Goal: Task Accomplishment & Management: Manage account settings

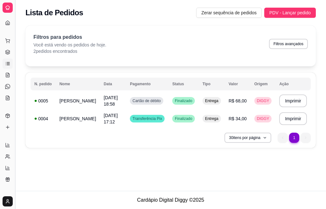
click at [17, 54] on button "Toggle Sidebar" at bounding box center [14, 104] width 5 height 209
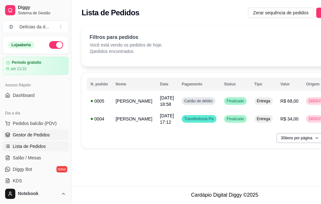
click at [28, 135] on span "Gestor de Pedidos" at bounding box center [31, 135] width 37 height 6
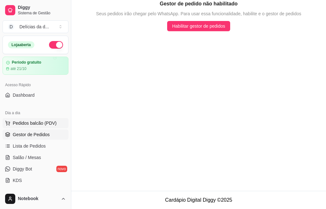
click at [36, 122] on span "Pedidos balcão (PDV)" at bounding box center [35, 123] width 44 height 6
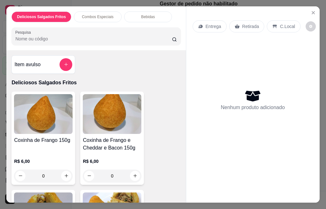
click at [100, 11] on div "Combos Especiais" at bounding box center [98, 16] width 48 height 11
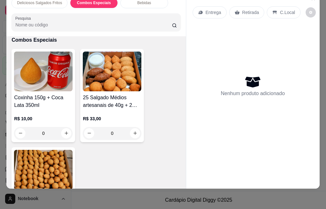
scroll to position [384, 0]
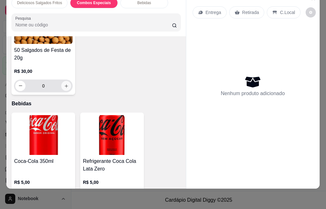
click at [65, 84] on icon "increase-product-quantity" at bounding box center [66, 85] width 3 height 3
type input "1"
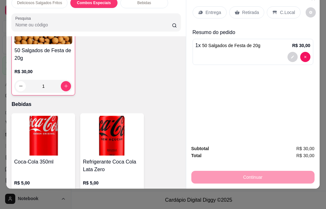
scroll to position [385, 0]
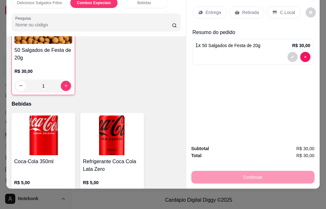
click at [215, 9] on p "Entrega" at bounding box center [214, 12] width 16 height 6
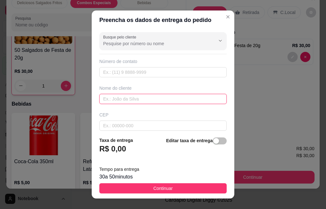
click at [108, 98] on input "text" at bounding box center [162, 99] width 127 height 10
type input "GISELE"
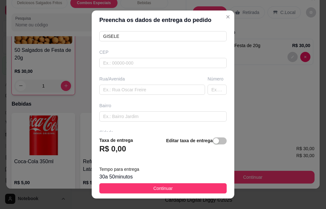
scroll to position [85, 0]
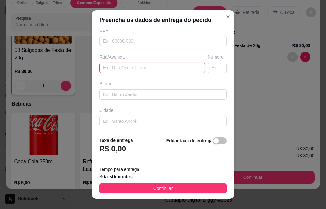
click at [118, 69] on input "text" at bounding box center [152, 68] width 106 height 10
type input "[PERSON_NAME]"
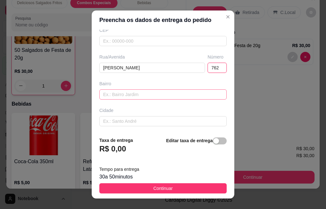
type input "762"
click at [161, 94] on input "text" at bounding box center [162, 95] width 127 height 10
type input "ITAMARATY"
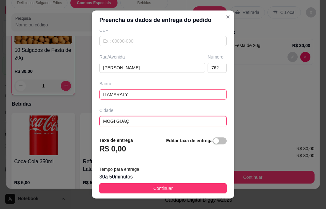
type input "MOGI GUAÇU"
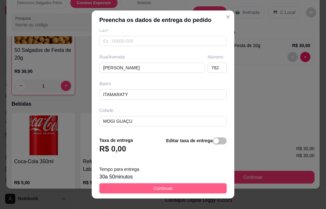
click at [167, 187] on span "Continuar" at bounding box center [163, 188] width 19 height 7
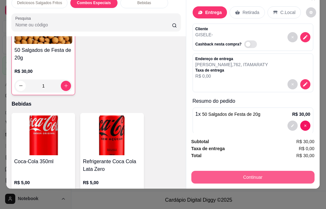
click at [234, 172] on button "Continuar" at bounding box center [253, 177] width 123 height 13
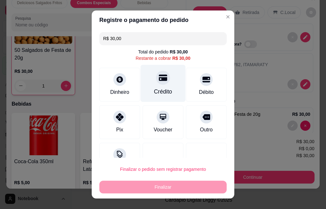
click at [159, 81] on icon at bounding box center [163, 78] width 8 height 8
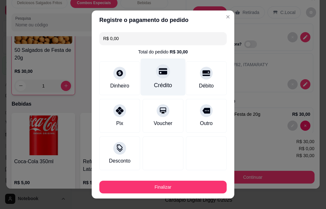
type input "R$ 0,00"
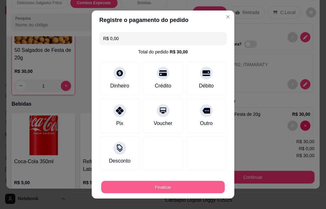
click at [170, 186] on button "Finalizar" at bounding box center [163, 187] width 124 height 12
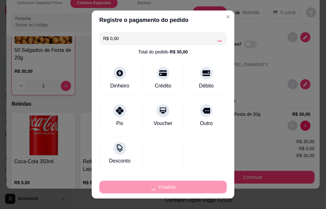
type input "0"
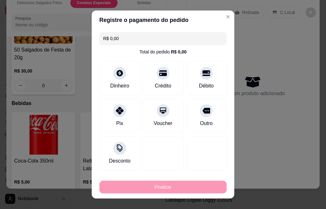
type input "-R$ 30,00"
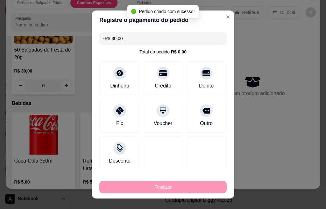
scroll to position [384, 0]
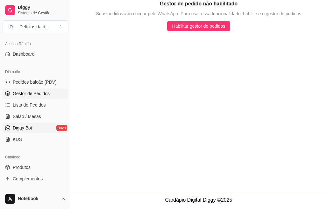
scroll to position [32, 0]
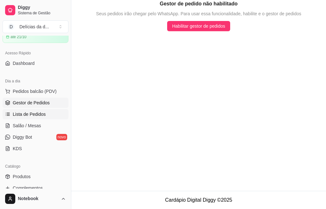
click at [37, 112] on span "Lista de Pedidos" at bounding box center [29, 114] width 33 height 6
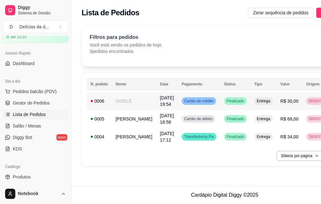
click at [123, 99] on td "GISELE" at bounding box center [134, 101] width 44 height 18
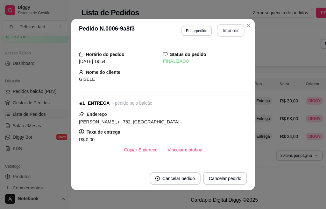
click at [230, 31] on button "Imprimir" at bounding box center [231, 30] width 28 height 13
click at [227, 31] on button "Imprimir" at bounding box center [231, 30] width 28 height 13
click at [217, 181] on button "Cancelar pedido" at bounding box center [225, 178] width 44 height 13
click at [193, 180] on button "Cancelar pedido" at bounding box center [175, 178] width 51 height 13
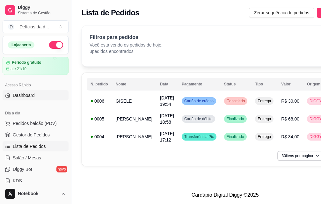
click at [25, 95] on span "Dashboard" at bounding box center [24, 95] width 22 height 6
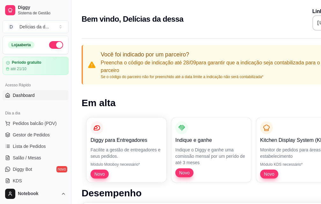
click at [27, 98] on span "Dashboard" at bounding box center [24, 95] width 22 height 6
click at [31, 122] on span "Pedidos balcão (PDV)" at bounding box center [35, 123] width 44 height 6
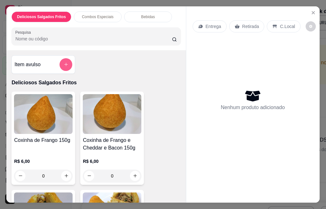
click at [65, 65] on button "add-separate-item" at bounding box center [66, 64] width 13 height 13
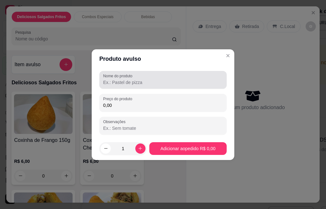
click at [121, 83] on input "Nome do produto" at bounding box center [163, 82] width 120 height 6
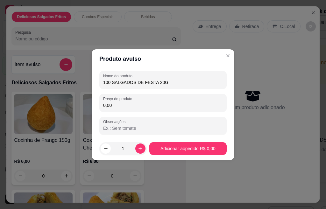
type input "100 SALGADOS DE FESTA 20G"
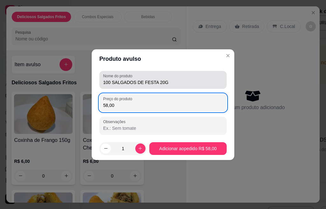
type input "58,00"
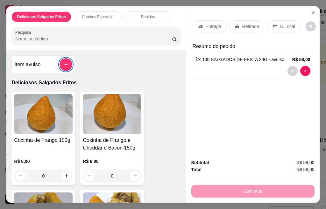
click at [214, 25] on p "Entrega" at bounding box center [214, 26] width 16 height 6
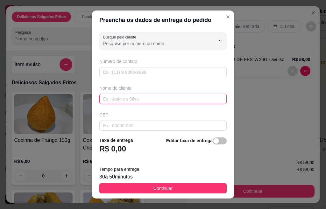
click at [125, 99] on input "text" at bounding box center [162, 99] width 127 height 10
type input "GISELE"
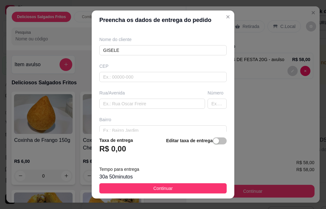
scroll to position [61, 0]
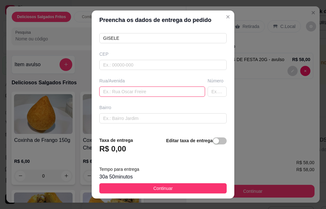
click at [133, 93] on input "text" at bounding box center [152, 92] width 106 height 10
type input "JOSÉ CRISTINO DE OLIVEIRA CAMPOS"
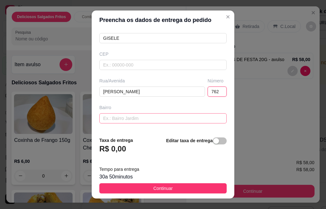
type input "762"
click at [147, 118] on input "text" at bounding box center [162, 118] width 127 height 10
type input "ITAMARATY"
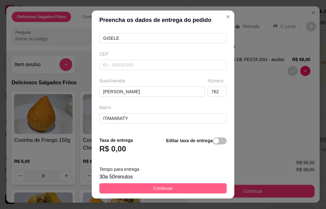
click at [173, 185] on button "Continuar" at bounding box center [162, 189] width 127 height 10
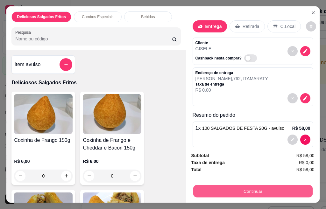
click at [244, 189] on button "Continuar" at bounding box center [253, 191] width 120 height 12
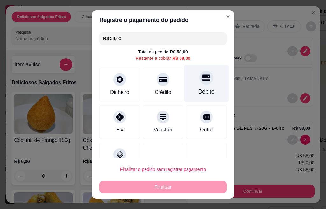
click at [202, 78] on icon at bounding box center [206, 78] width 8 height 8
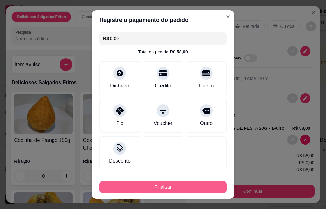
click at [174, 188] on button "Finalizar" at bounding box center [162, 187] width 127 height 13
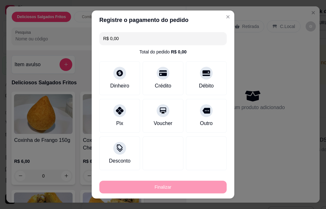
type input "-R$ 58,00"
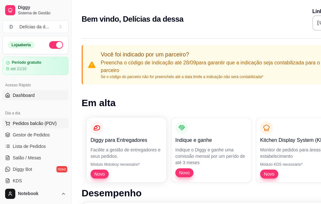
click at [33, 123] on span "Pedidos balcão (PDV)" at bounding box center [35, 123] width 44 height 6
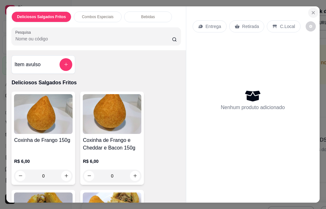
click at [311, 10] on icon "Close" at bounding box center [313, 12] width 5 height 5
drag, startPoint x: 311, startPoint y: 9, endPoint x: 244, endPoint y: 160, distance: 165.2
click at [244, 160] on div "Entrega Retirada C.Local Nenhum produto adicionado" at bounding box center [253, 99] width 134 height 187
click at [311, 10] on icon "Close" at bounding box center [313, 12] width 5 height 5
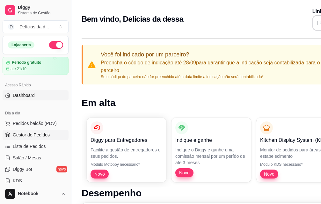
click at [31, 136] on span "Gestor de Pedidos" at bounding box center [31, 135] width 37 height 6
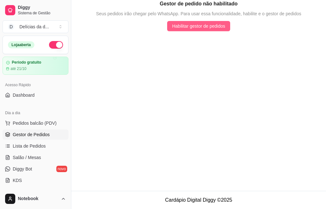
click at [207, 24] on span "Habilitar gestor de pedidos" at bounding box center [198, 26] width 53 height 7
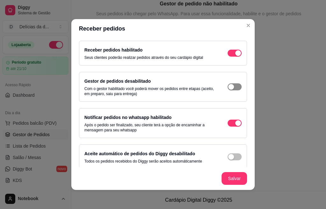
click at [229, 87] on span "button" at bounding box center [235, 87] width 14 height 7
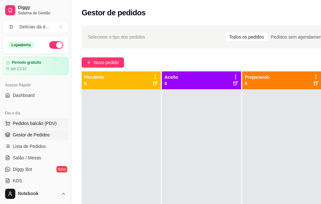
click at [31, 125] on span "Pedidos balcão (PDV)" at bounding box center [35, 123] width 44 height 6
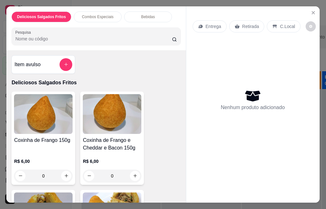
click at [37, 146] on div "Coxinha de Frango 150g" at bounding box center [43, 144] width 59 height 15
click at [312, 10] on icon "Close" at bounding box center [313, 12] width 5 height 5
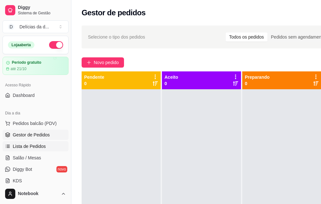
click at [33, 144] on span "Lista de Pedidos" at bounding box center [29, 146] width 33 height 6
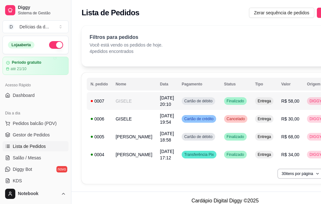
click at [129, 101] on td "GISELE" at bounding box center [134, 101] width 44 height 18
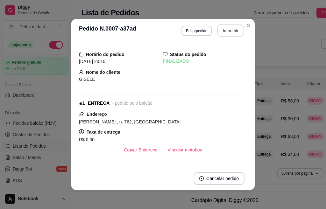
click at [228, 31] on button "Imprimir" at bounding box center [231, 31] width 27 height 12
click at [228, 31] on button "Imprimir" at bounding box center [231, 30] width 28 height 13
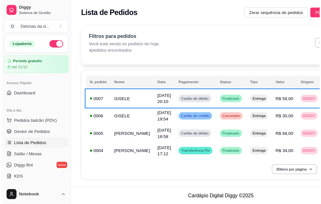
scroll to position [6, 36]
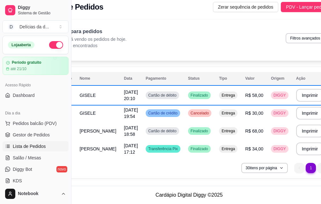
click at [217, 33] on div "Filtros para pedidos Você está vendo os pedidos de hoje. 4 pedidos encontrados …" at bounding box center [189, 38] width 271 height 21
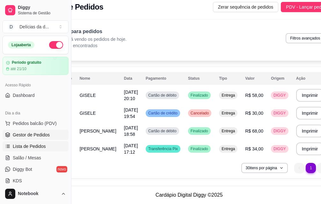
click at [36, 135] on span "Gestor de Pedidos" at bounding box center [31, 135] width 37 height 6
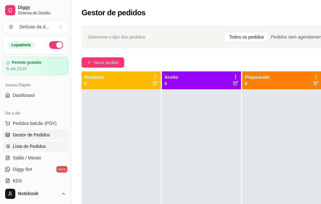
click at [35, 146] on span "Lista de Pedidos" at bounding box center [29, 146] width 33 height 6
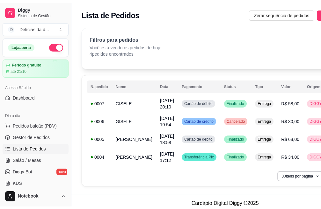
scroll to position [127, 0]
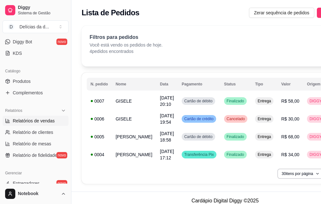
click at [38, 118] on span "Relatórios de vendas" at bounding box center [34, 121] width 42 height 6
select select "ALL"
select select "0"
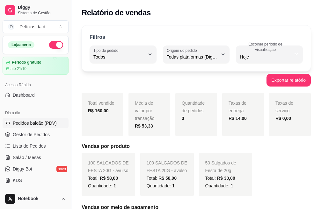
click at [35, 124] on span "Pedidos balcão (PDV)" at bounding box center [35, 123] width 44 height 6
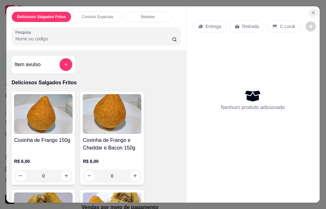
click at [312, 11] on icon "Close" at bounding box center [313, 12] width 3 height 3
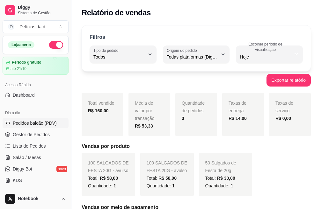
click at [24, 122] on span "Pedidos balcão (PDV)" at bounding box center [35, 123] width 44 height 6
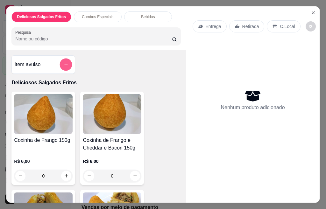
click at [66, 58] on button "add-separate-item" at bounding box center [66, 64] width 12 height 12
click at [94, 14] on p "Combos Especiais" at bounding box center [98, 16] width 32 height 5
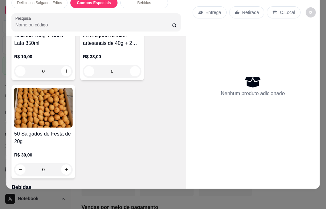
scroll to position [379, 0]
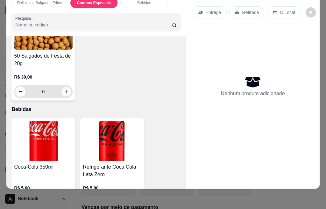
click at [65, 89] on icon "increase-product-quantity" at bounding box center [66, 91] width 5 height 5
type input "1"
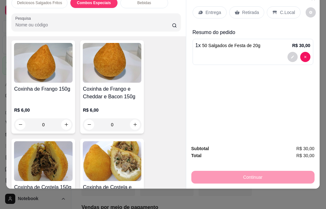
scroll to position [0, 0]
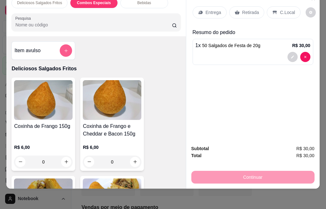
click at [60, 44] on button "add-separate-item" at bounding box center [66, 50] width 12 height 12
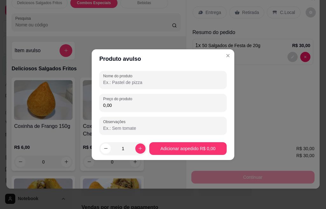
click at [147, 84] on input "Nome do produto" at bounding box center [163, 82] width 120 height 6
type input "COXINHA CHEDDAR E BACON"
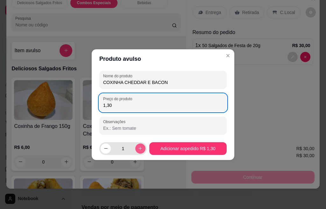
type input "1,30"
click at [138, 149] on icon "increase-product-quantity" at bounding box center [140, 148] width 5 height 5
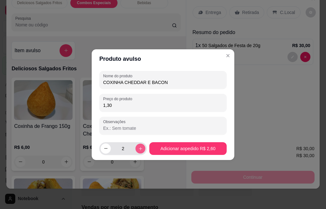
click at [138, 149] on icon "increase-product-quantity" at bounding box center [140, 148] width 5 height 5
type input "4"
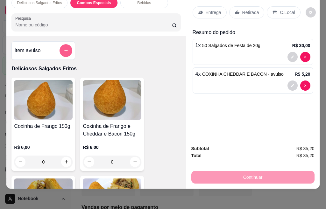
click at [64, 49] on icon "add-separate-item" at bounding box center [66, 51] width 4 height 4
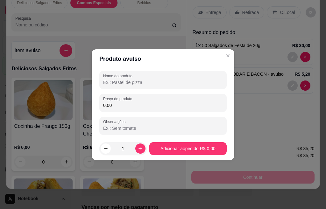
click at [124, 83] on input "Nome do produto" at bounding box center [163, 82] width 120 height 6
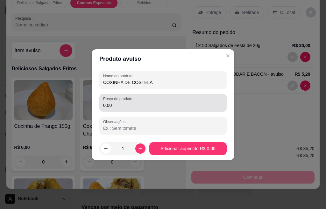
type input "COXINHA DE COSTELA"
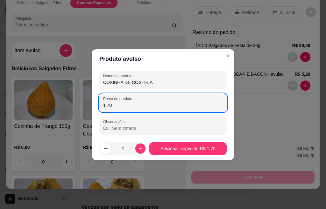
type input "1,70"
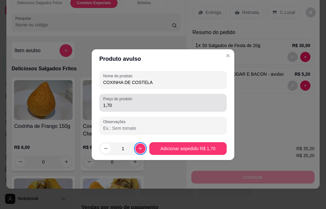
type input "2"
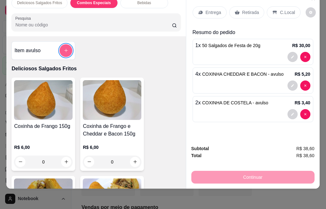
click at [64, 49] on icon "add-separate-item" at bounding box center [66, 51] width 4 height 4
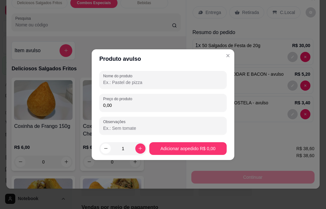
click at [129, 81] on input "Nome do produto" at bounding box center [163, 82] width 120 height 6
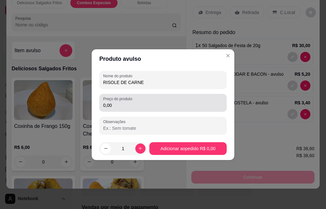
type input "RISOLE DE CARNE"
click at [118, 107] on input "0,00" at bounding box center [163, 105] width 120 height 6
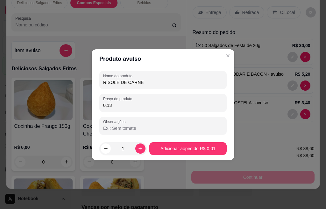
type input "1,30"
click at [138, 149] on icon "increase-product-quantity" at bounding box center [140, 148] width 5 height 5
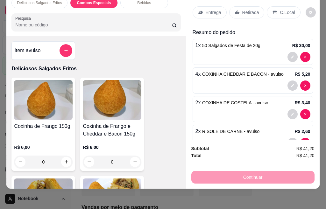
click at [209, 9] on p "Entrega" at bounding box center [214, 12] width 16 height 6
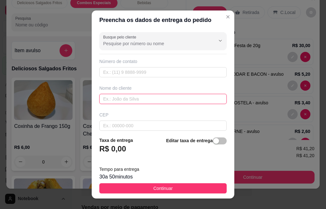
click at [123, 99] on input "text" at bounding box center [162, 99] width 127 height 10
type input "LORRAYNE"
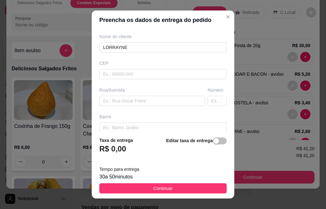
scroll to position [69, 0]
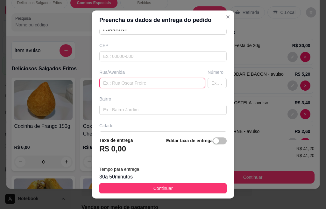
click at [114, 81] on input "text" at bounding box center [152, 83] width 106 height 10
type input "CARLOS JOÃO VEY"
type input "221"
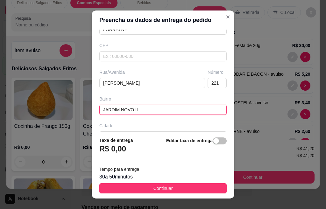
scroll to position [10, 0]
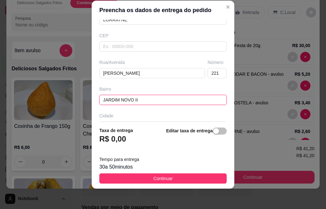
type input "JARDIM NOVO II"
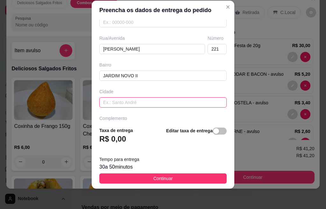
click at [140, 104] on input "text" at bounding box center [162, 103] width 127 height 10
click at [117, 103] on input "MOGIU GUAÇU" at bounding box center [162, 103] width 127 height 10
type input "MOGI GUAÇU"
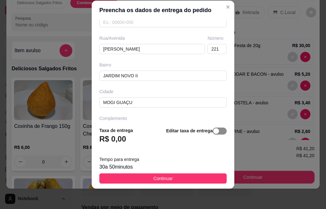
click at [213, 129] on span "button" at bounding box center [220, 131] width 14 height 7
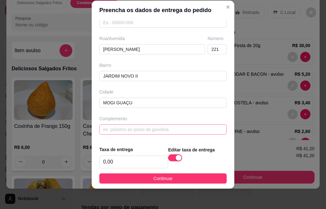
scroll to position [93, 0]
click at [121, 160] on input "0,00" at bounding box center [134, 162] width 68 height 12
type input "6,00"
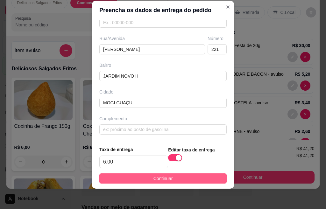
click at [165, 178] on span "Continuar" at bounding box center [163, 178] width 19 height 7
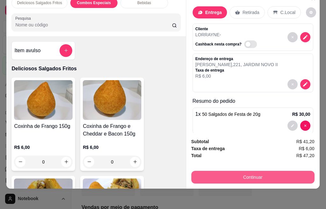
click at [258, 172] on button "Continuar" at bounding box center [253, 177] width 123 height 13
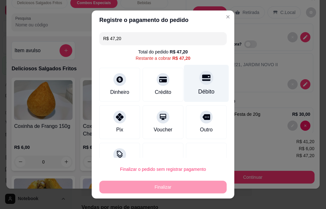
click at [200, 82] on div at bounding box center [207, 78] width 14 height 14
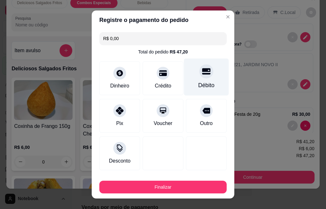
type input "R$ 0,00"
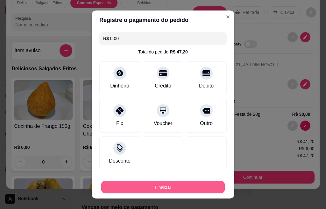
click at [161, 185] on button "Finalizar" at bounding box center [163, 187] width 124 height 12
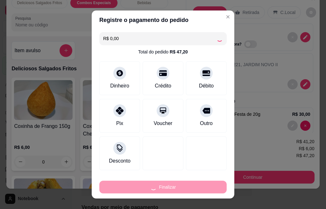
type input "0"
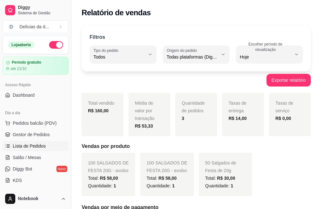
click at [34, 144] on span "Lista de Pedidos" at bounding box center [29, 146] width 33 height 6
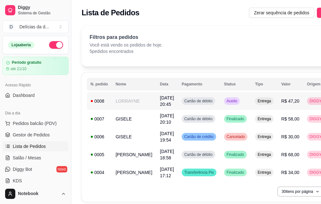
click at [126, 101] on td "LORRAYNE" at bounding box center [134, 101] width 44 height 18
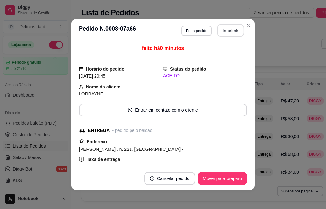
click at [232, 31] on button "Imprimir" at bounding box center [231, 31] width 27 height 12
click at [212, 32] on div "**********" at bounding box center [213, 30] width 63 height 13
click at [217, 32] on button "Imprimir" at bounding box center [231, 30] width 28 height 13
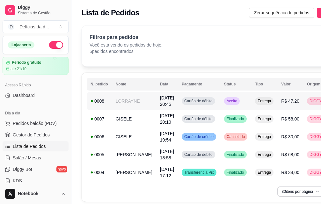
click at [183, 99] on span "Cartão de débito" at bounding box center [198, 100] width 31 height 5
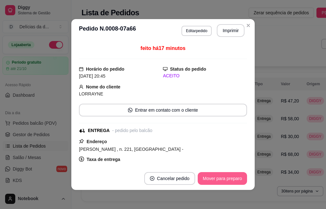
click at [221, 180] on button "Mover para preparo" at bounding box center [222, 178] width 49 height 13
click at [229, 180] on button "Mover para entrega" at bounding box center [223, 179] width 48 height 12
click at [229, 180] on button "Mover para finalizado" at bounding box center [220, 179] width 51 height 12
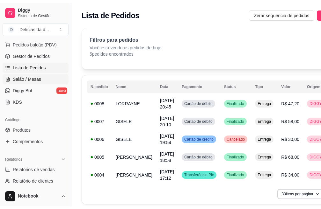
scroll to position [96, 0]
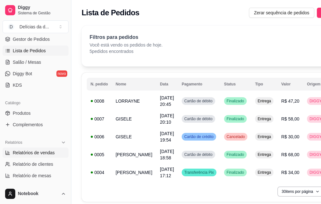
click at [45, 153] on span "Relatórios de vendas" at bounding box center [34, 152] width 42 height 6
select select "ALL"
select select "0"
